Goal: Transaction & Acquisition: Obtain resource

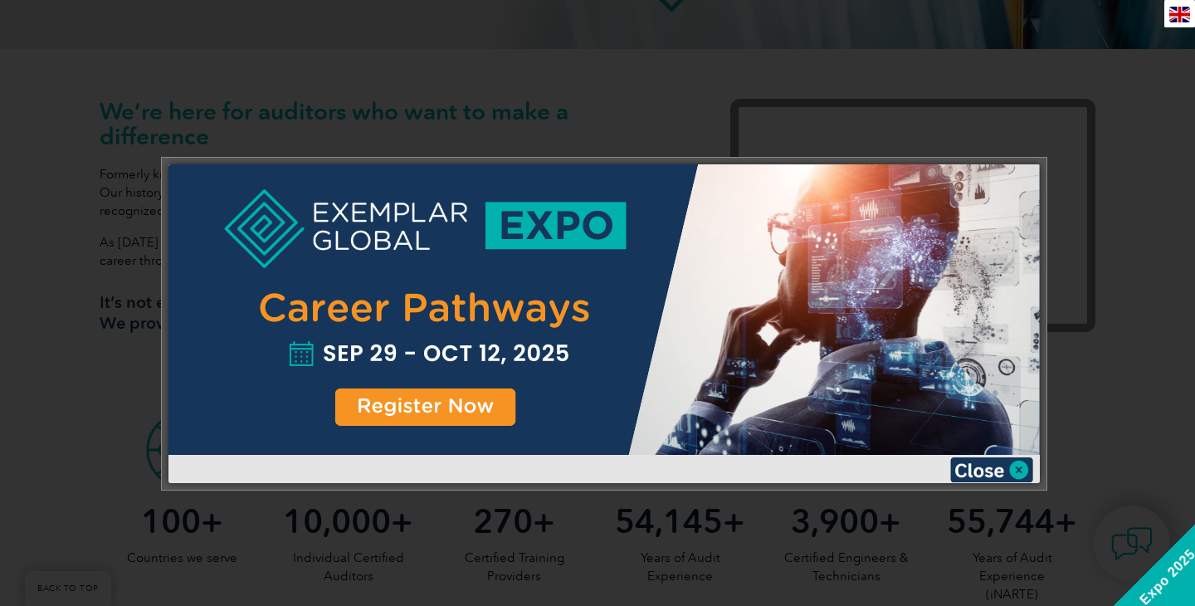
scroll to position [516, 0]
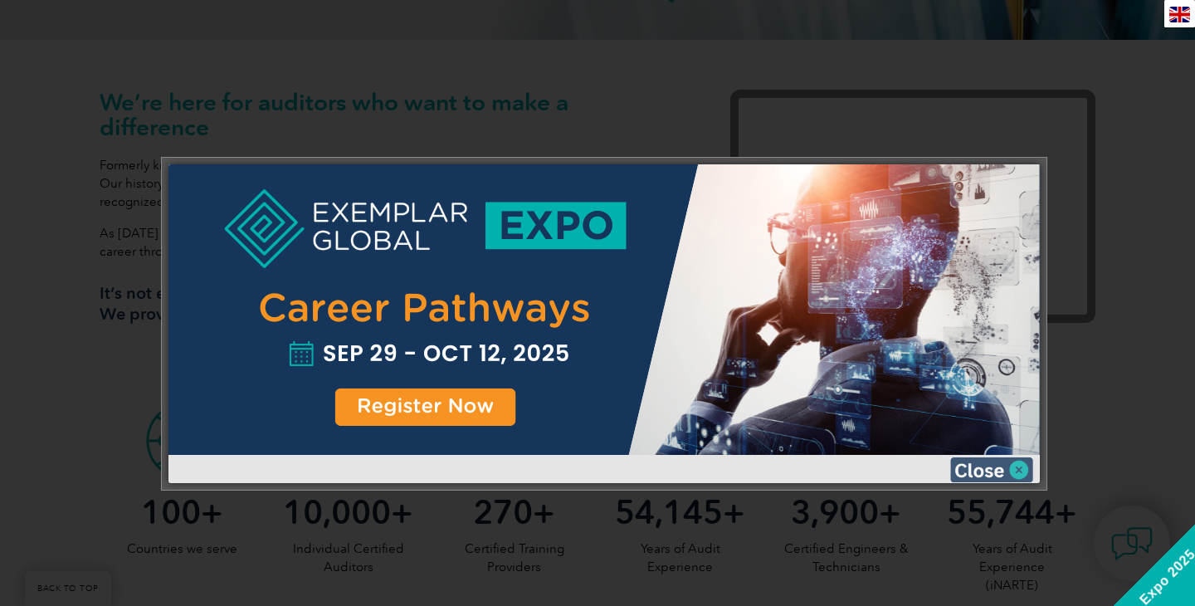
click at [1013, 468] on img at bounding box center [991, 469] width 83 height 25
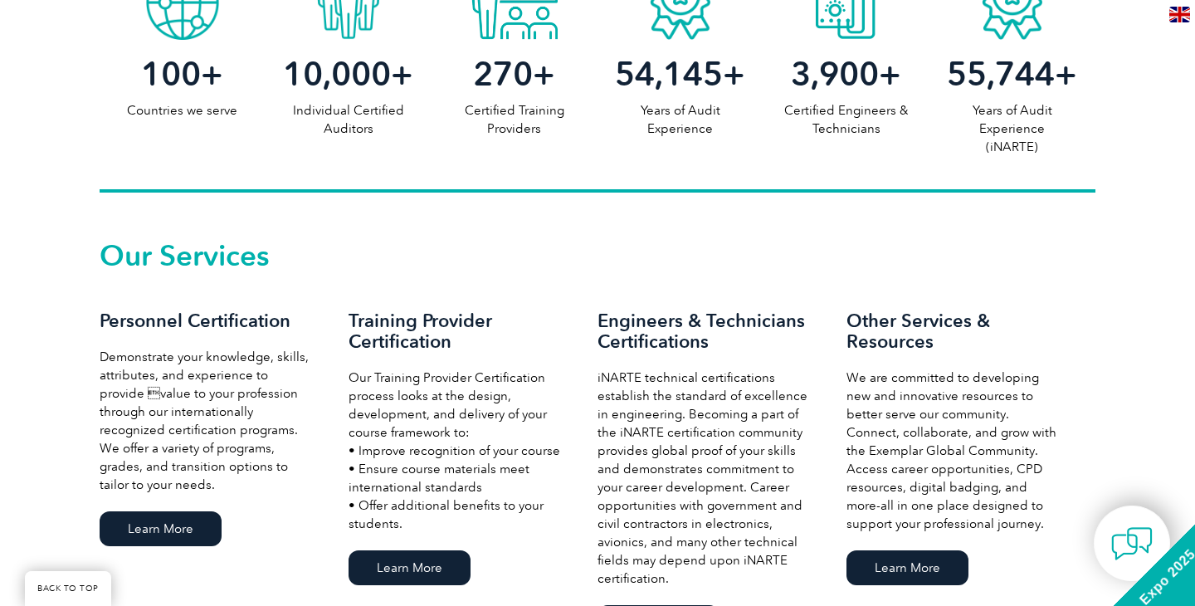
scroll to position [0, 0]
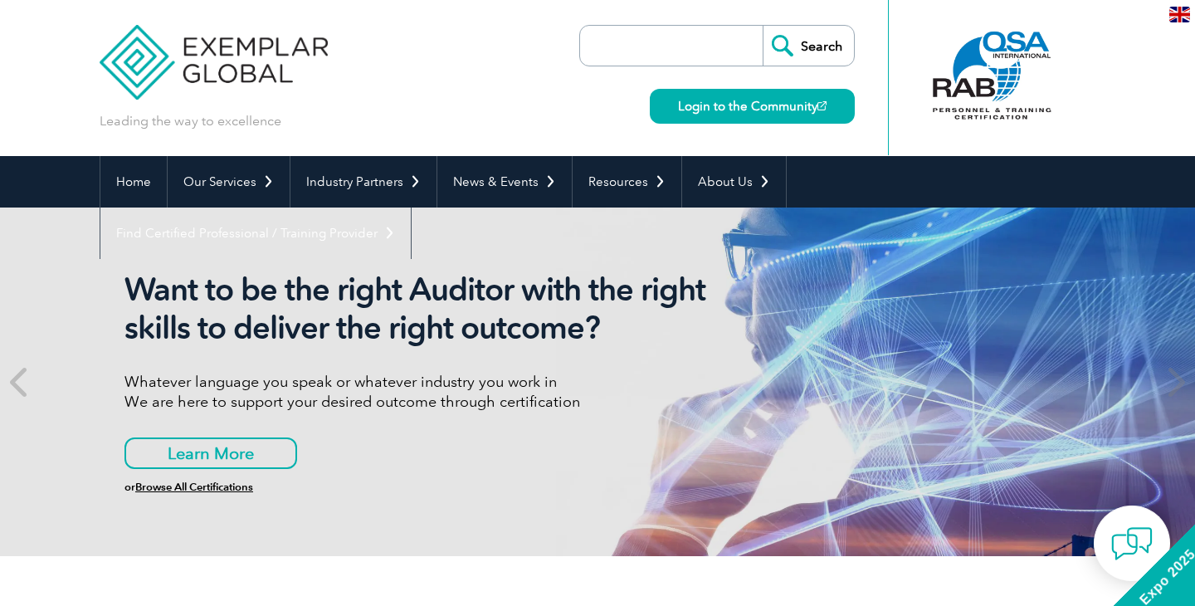
click at [626, 42] on input "search" at bounding box center [675, 46] width 174 height 40
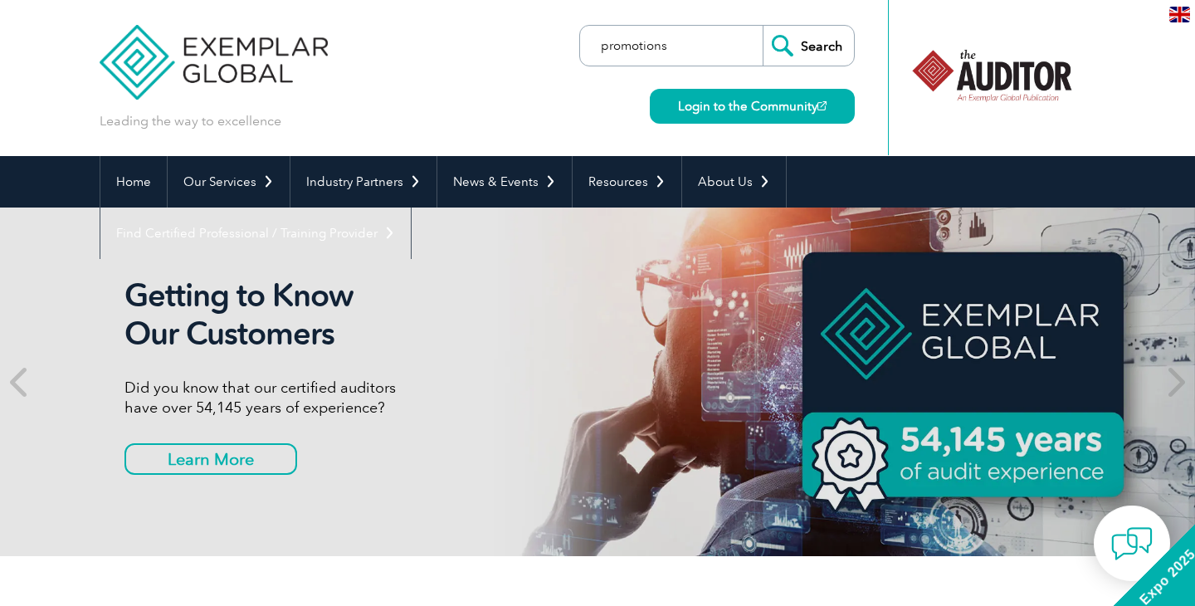
type input "promotions"
click at [763, 26] on input "Search" at bounding box center [808, 46] width 91 height 40
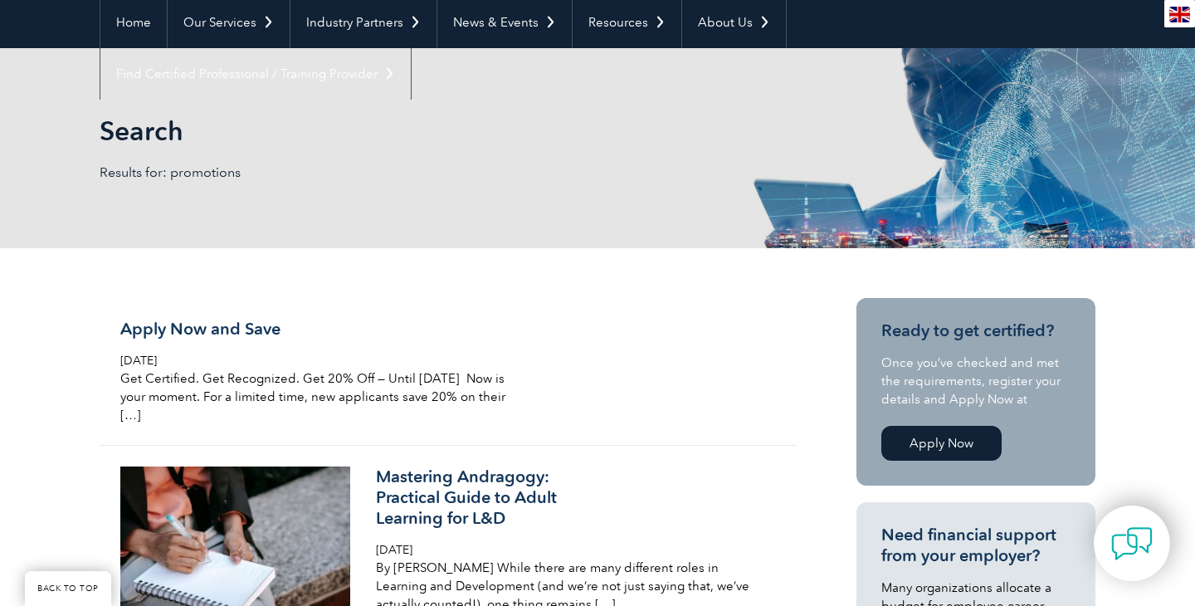
scroll to position [169, 0]
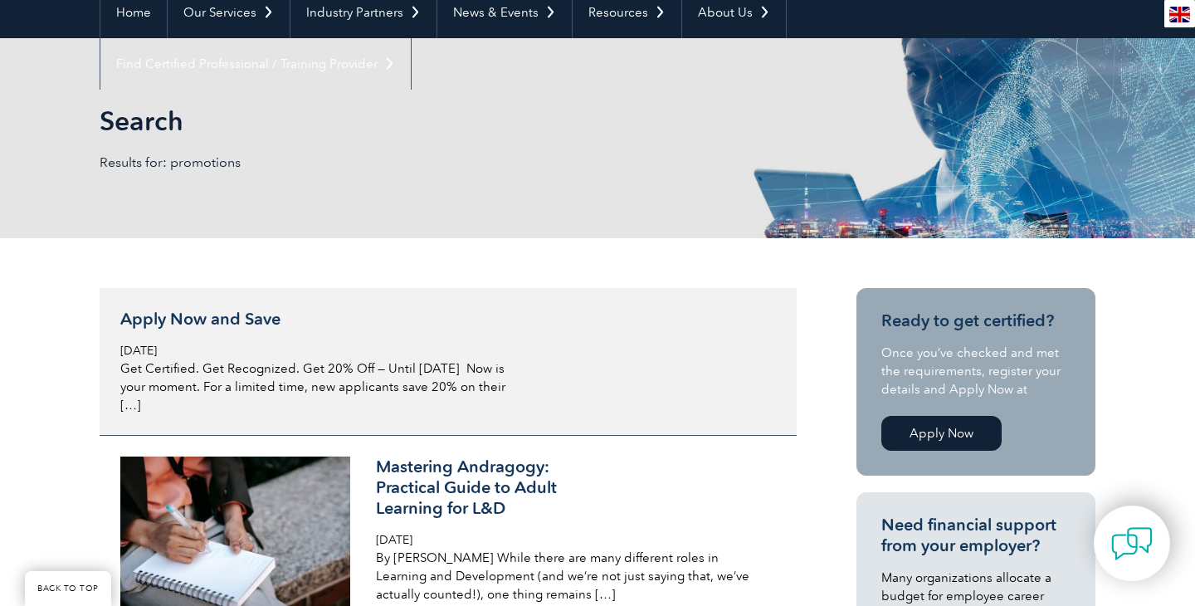
click at [247, 369] on p "Get Certified. Get Recognized. Get 20% Off — Until [DATE] Now is your moment. F…" at bounding box center [316, 386] width 393 height 55
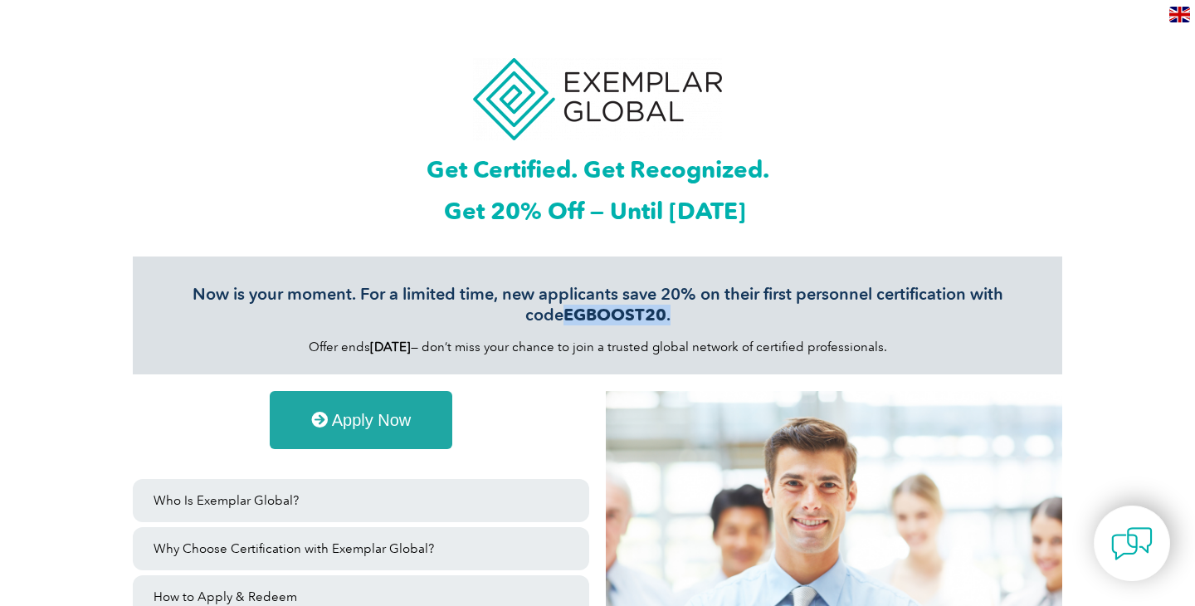
drag, startPoint x: 650, startPoint y: 317, endPoint x: 544, endPoint y: 315, distance: 105.4
click at [544, 315] on h3 "Now is your moment. For a limited time, new applicants save 20% on their first …" at bounding box center [598, 304] width 880 height 41
copy h3 "EGBOOST20 ."
